Goal: Task Accomplishment & Management: Complete application form

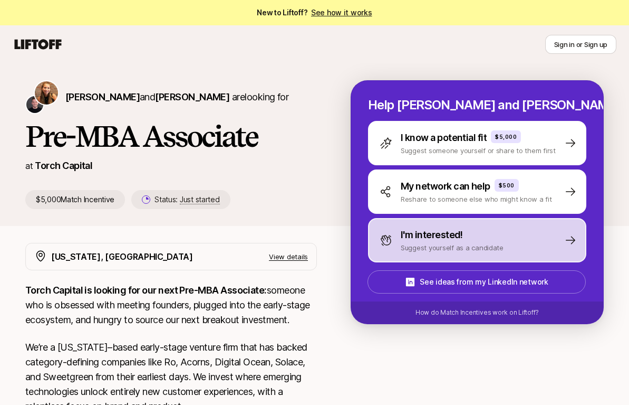
click at [449, 256] on div "I'm interested! Suggest yourself as a candidate" at bounding box center [477, 240] width 218 height 44
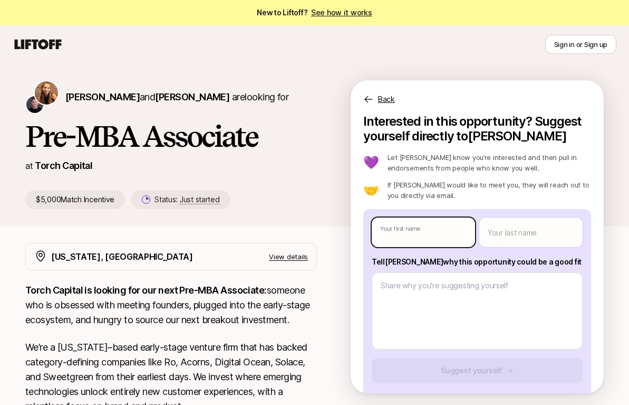
type textarea "x"
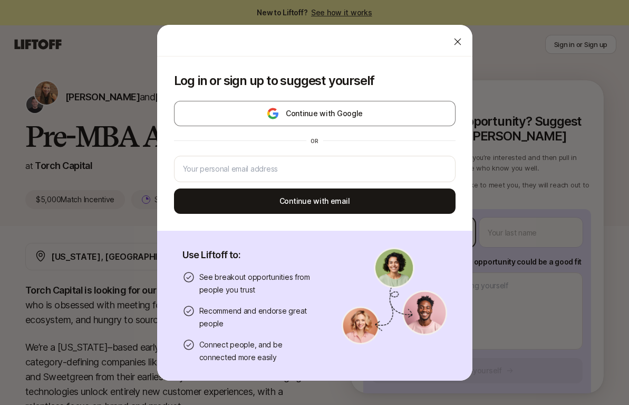
click at [416, 233] on body "New to Liftoff? See how it works Sign in or Sign up Sign in or Sign up [PERSON_…" at bounding box center [314, 202] width 629 height 405
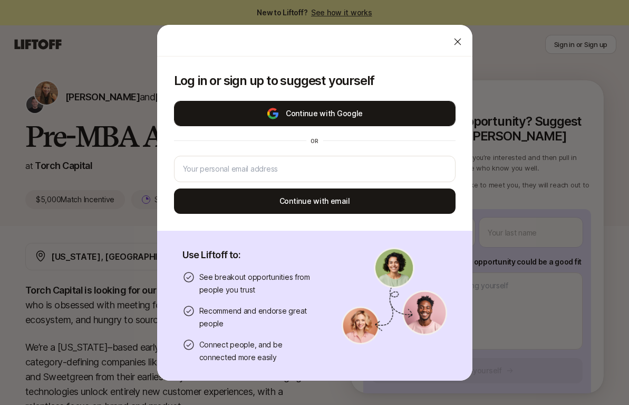
click at [365, 114] on button "Continue with Google" at bounding box center [315, 113] width 282 height 25
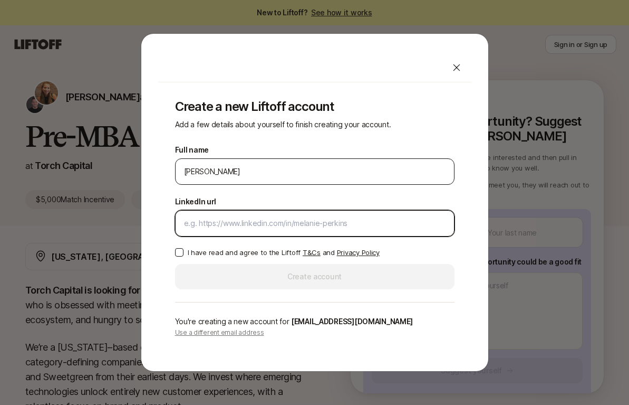
paste input "[URL][DOMAIN_NAME]"
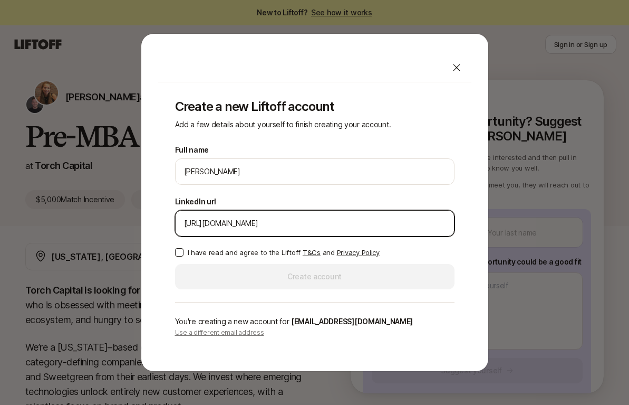
type input "[URL][DOMAIN_NAME]"
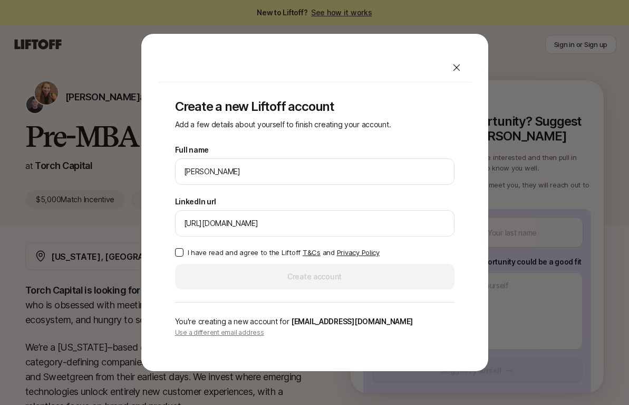
click at [189, 252] on p "I have read and agree to the Liftoff T&Cs and Privacy Policy" at bounding box center [284, 252] width 192 height 11
click at [184, 252] on button "I have read and agree to the Liftoff T&Cs and Privacy Policy" at bounding box center [179, 252] width 8 height 8
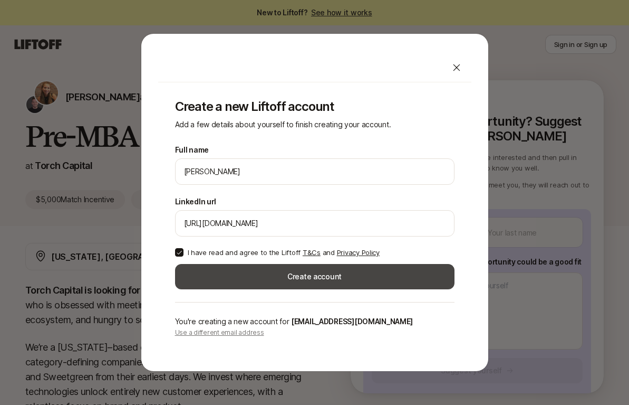
click at [201, 278] on button "Create account" at bounding box center [315, 276] width 280 height 25
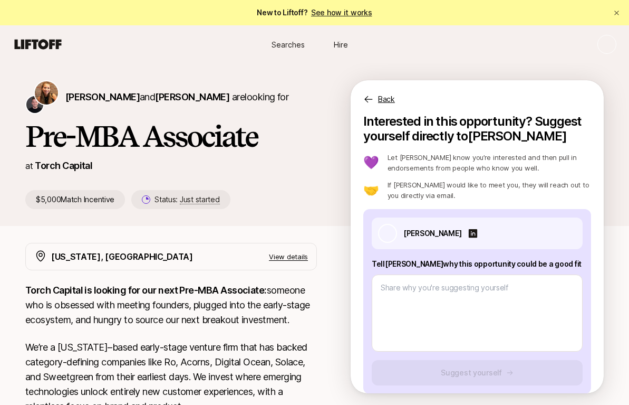
type textarea "x"
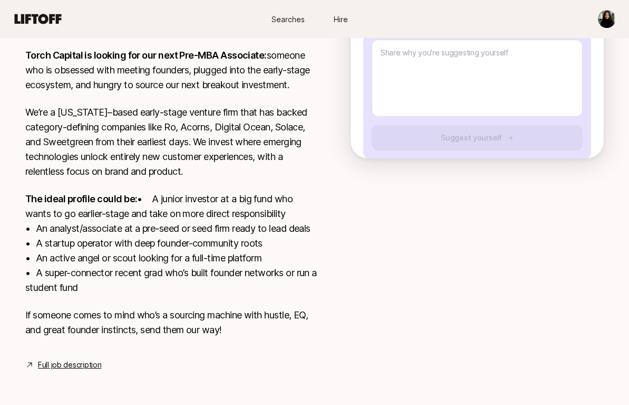
scroll to position [279, 0]
